Goal: Transaction & Acquisition: Subscribe to service/newsletter

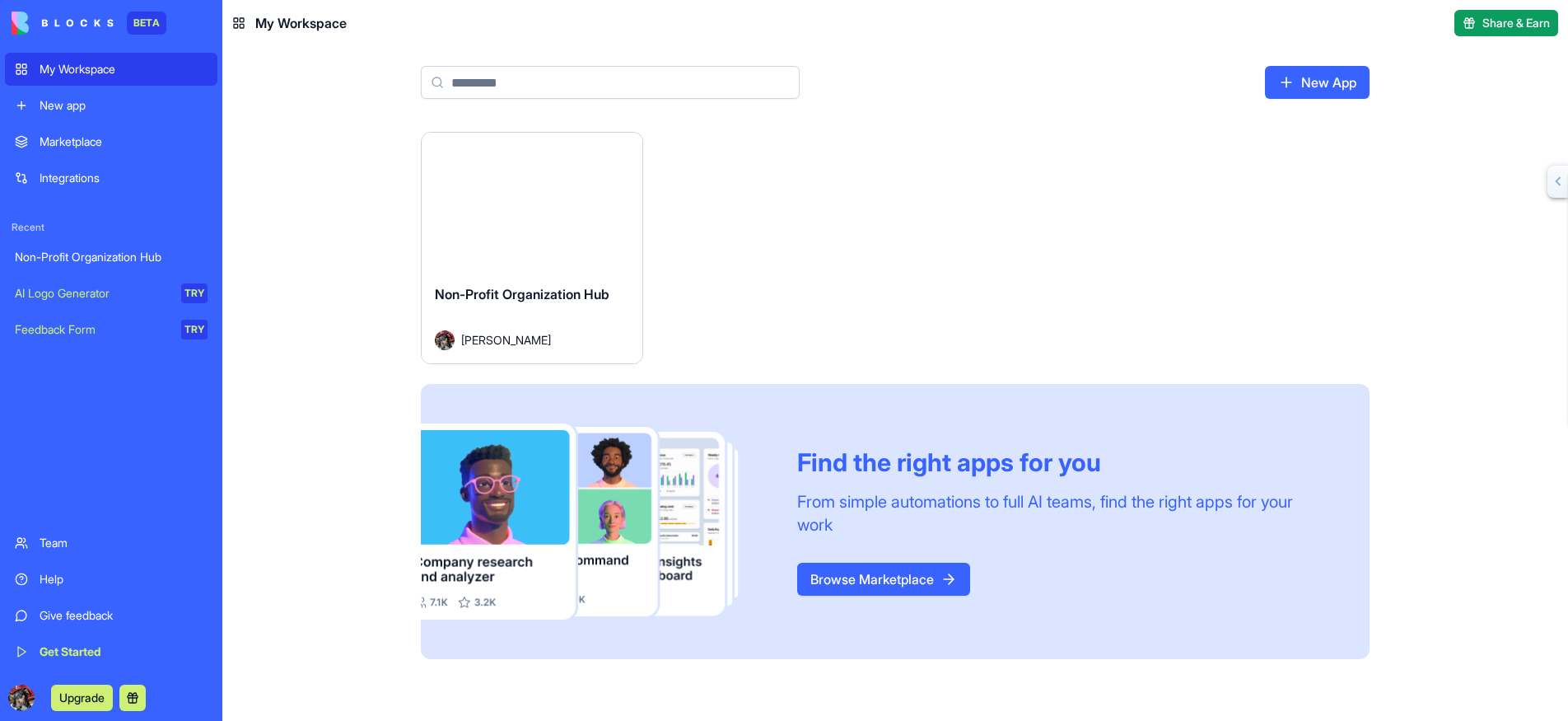
click at [134, 251] on div "Non-Profit Organization Hub" at bounding box center [111, 256] width 193 height 17
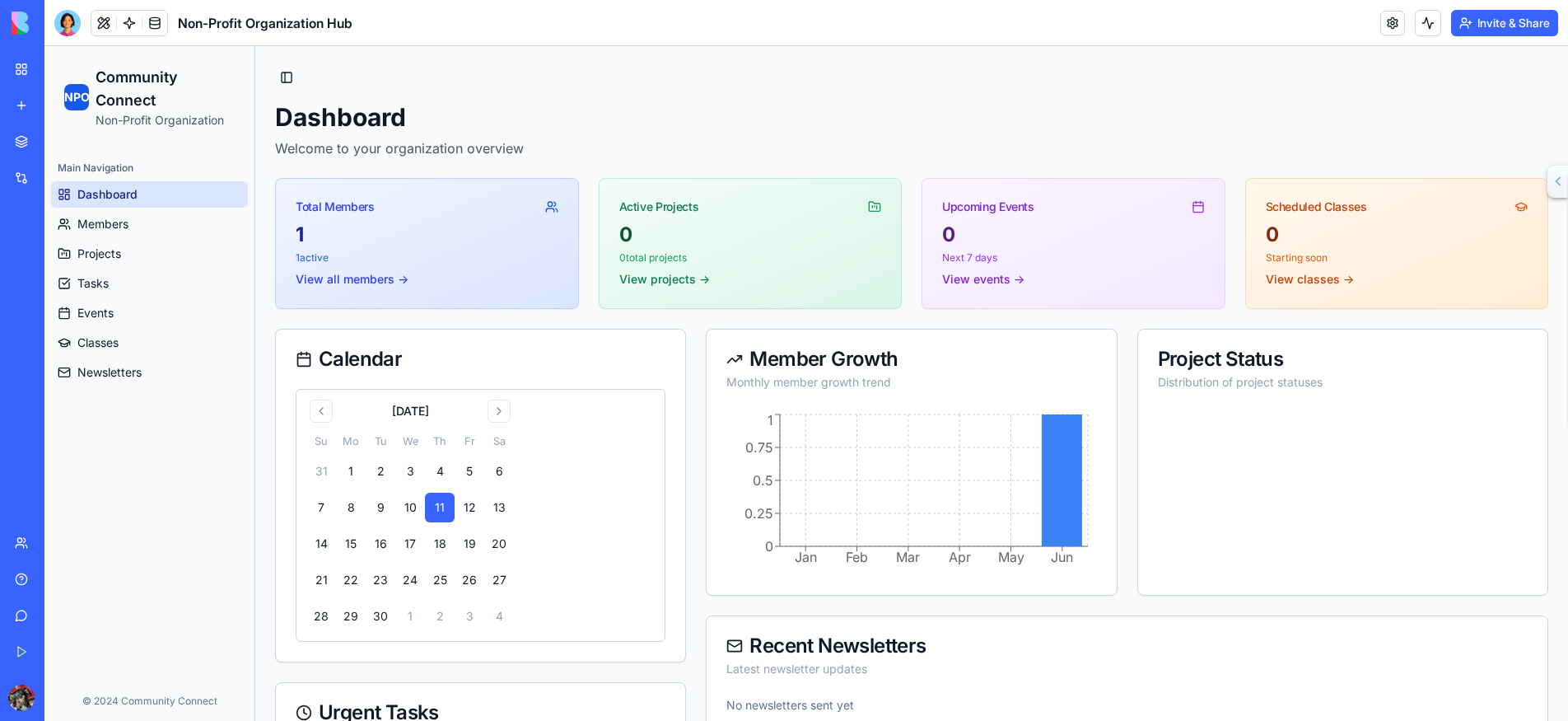
click at [78, 697] on button "Upgrade" at bounding box center [81, 697] width 62 height 27
click at [83, 700] on button "Upgrade" at bounding box center [81, 697] width 62 height 27
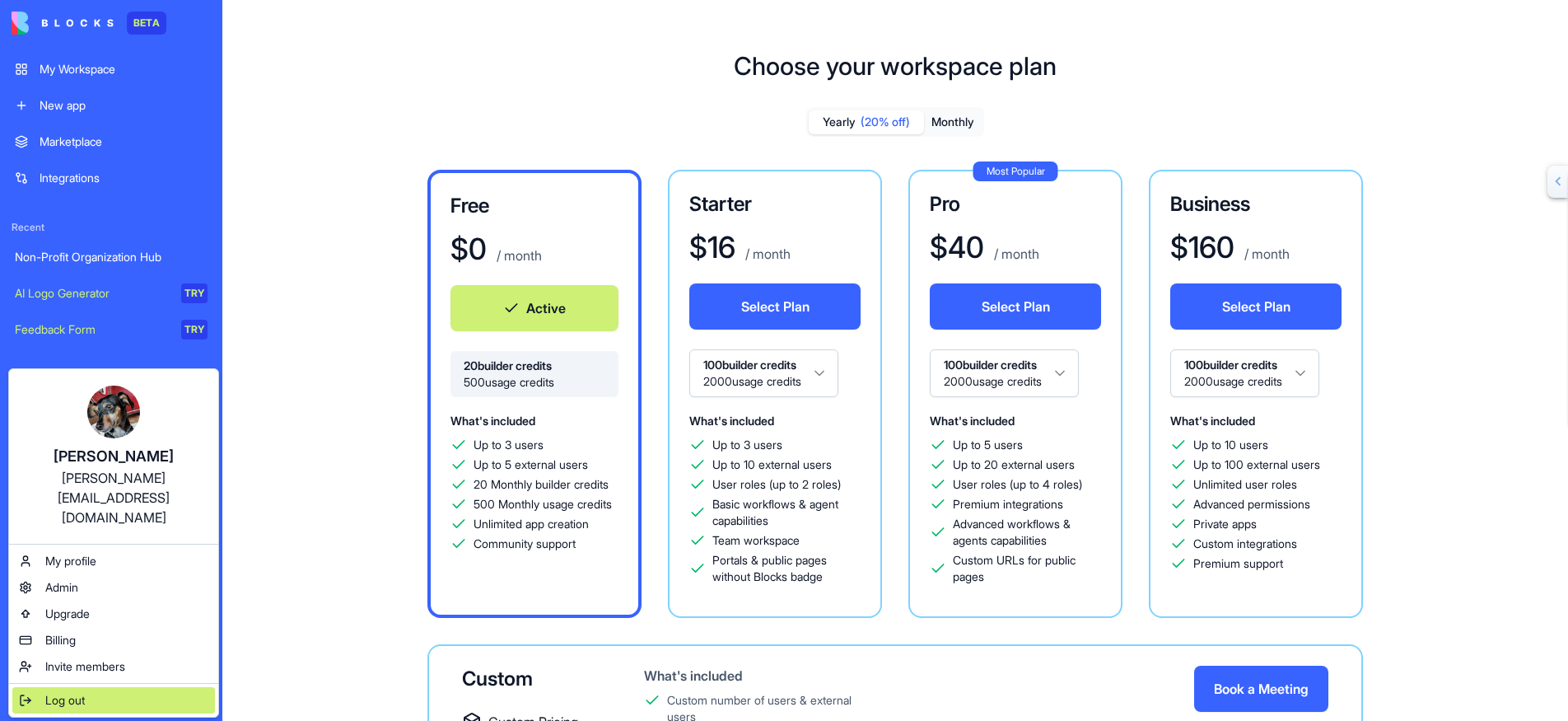
click at [59, 692] on span "Log out" at bounding box center [66, 700] width 40 height 17
